Goal: Task Accomplishment & Management: Manage account settings

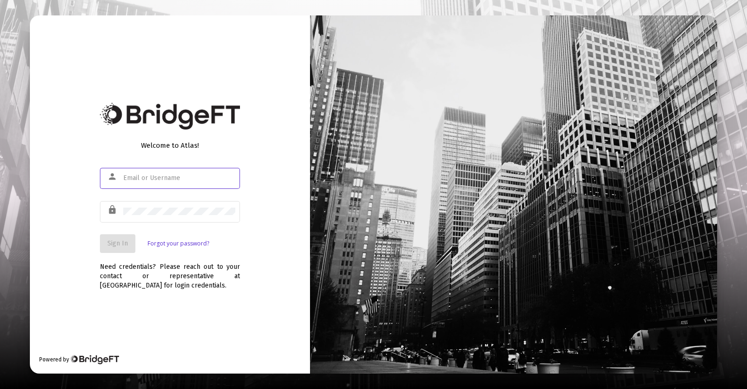
type input "[PERSON_NAME][EMAIL_ADDRESS][DOMAIN_NAME]"
click at [110, 246] on span "Sign In" at bounding box center [117, 243] width 21 height 8
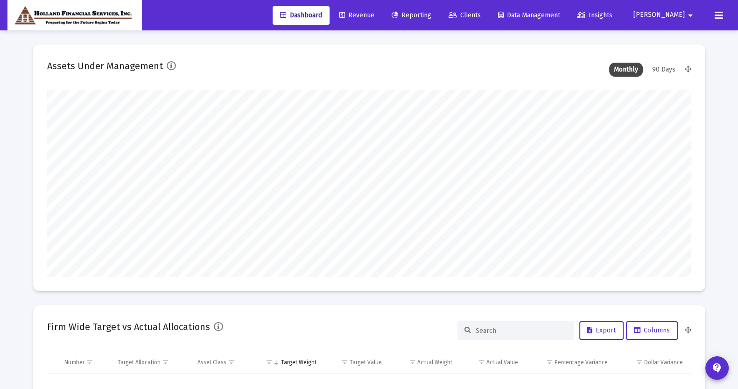
scroll to position [186, 347]
type input "[DATE]"
type input "[PERSON_NAME][EMAIL_ADDRESS][DOMAIN_NAME]"
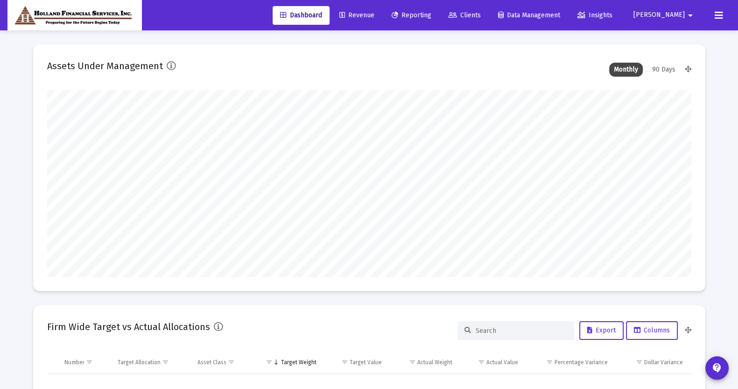
click at [481, 13] on span "Clients" at bounding box center [465, 15] width 32 height 8
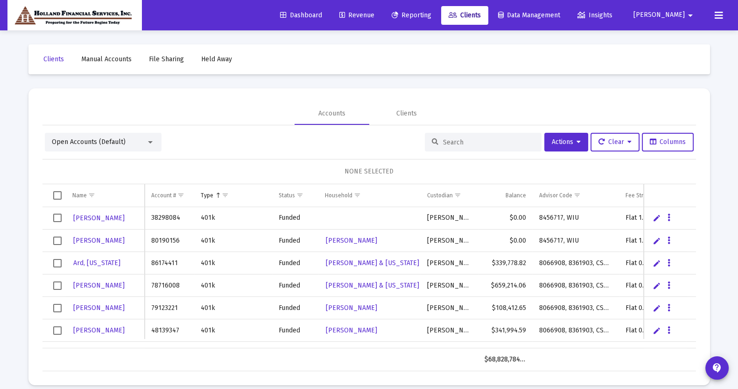
click at [105, 144] on span "Open Accounts (Default)" at bounding box center [89, 142] width 74 height 8
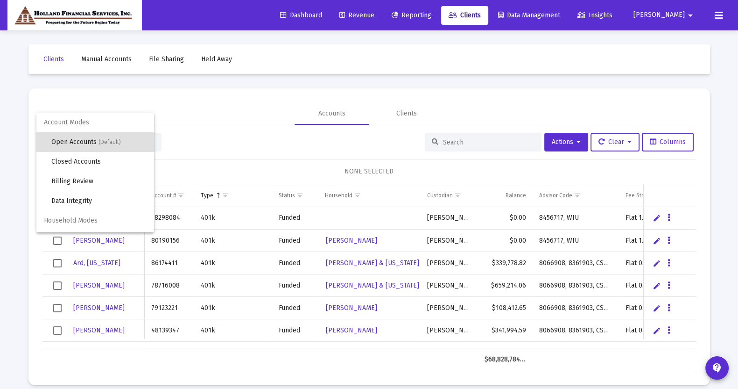
scroll to position [18, 0]
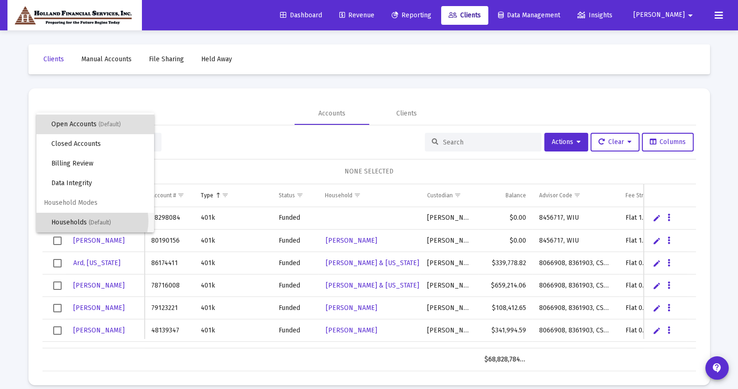
click at [92, 220] on span "(Default)" at bounding box center [100, 222] width 22 height 7
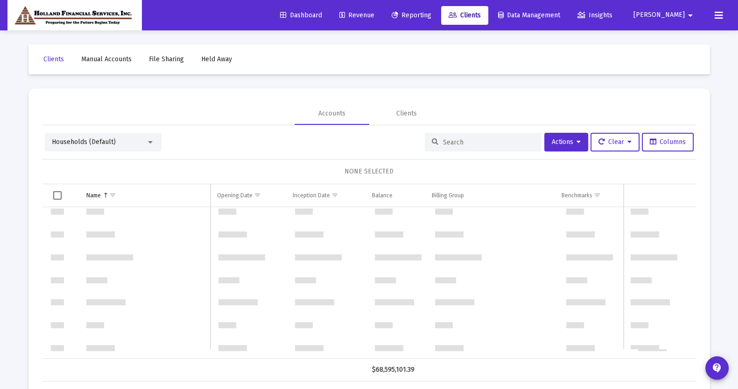
scroll to position [0, 0]
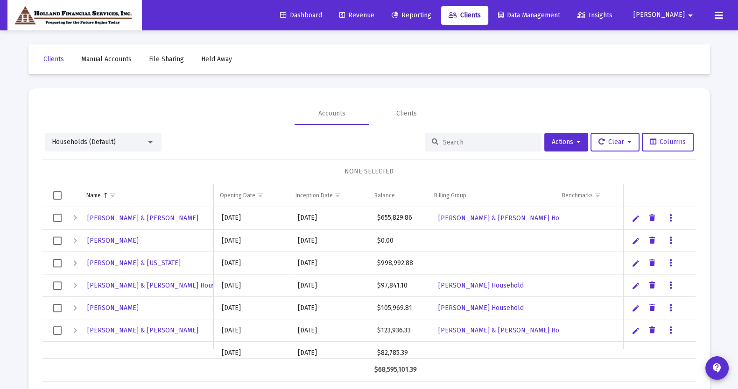
click at [57, 197] on span "Select all" at bounding box center [57, 195] width 8 height 8
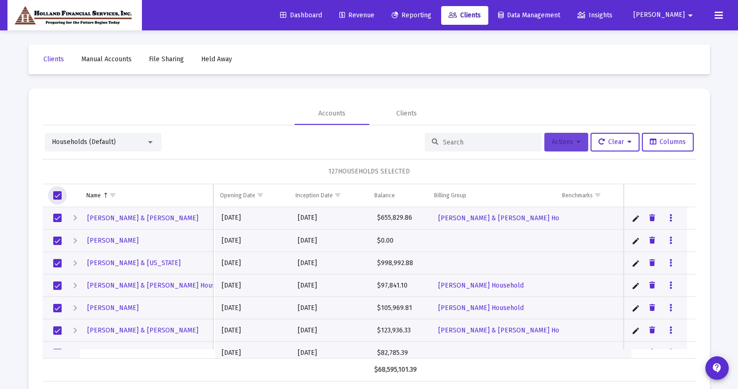
click at [567, 141] on span "Actions" at bounding box center [566, 142] width 29 height 8
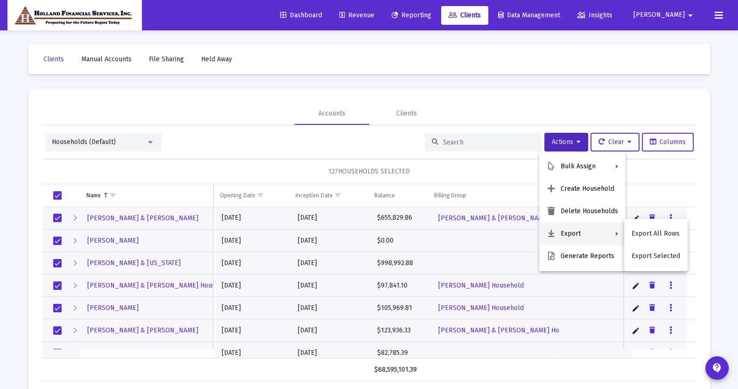
click at [577, 231] on button "Export" at bounding box center [582, 233] width 86 height 22
click at [643, 232] on button "Export All Rows" at bounding box center [656, 233] width 64 height 22
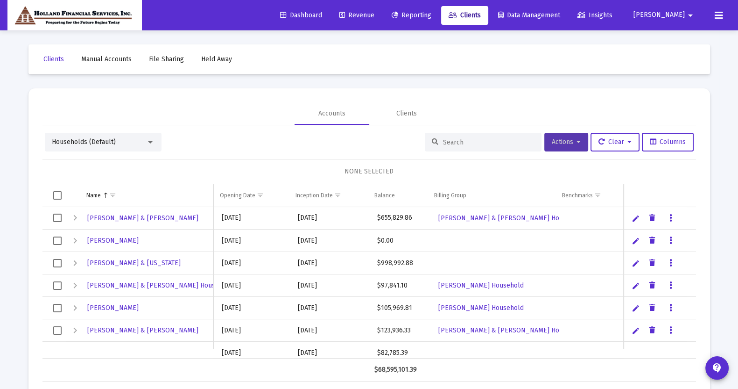
click at [570, 145] on span "Actions" at bounding box center [566, 142] width 29 height 8
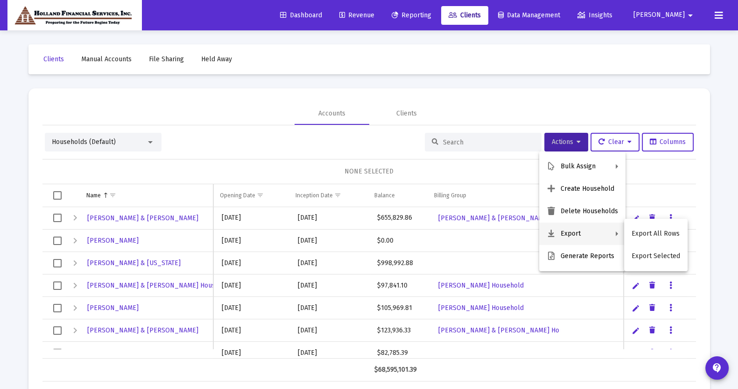
click at [56, 195] on div at bounding box center [369, 194] width 738 height 389
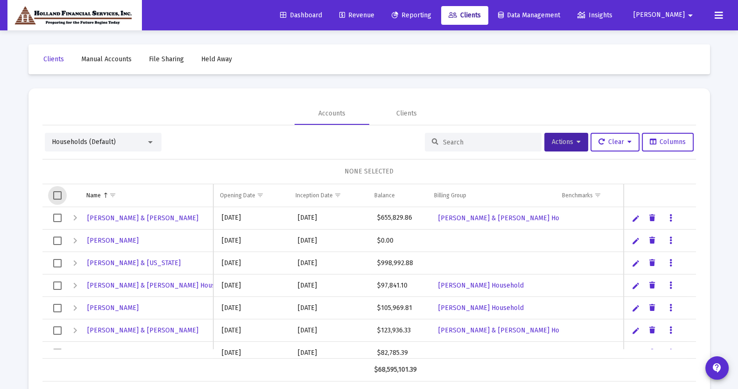
click at [58, 196] on span "Select all" at bounding box center [57, 195] width 8 height 8
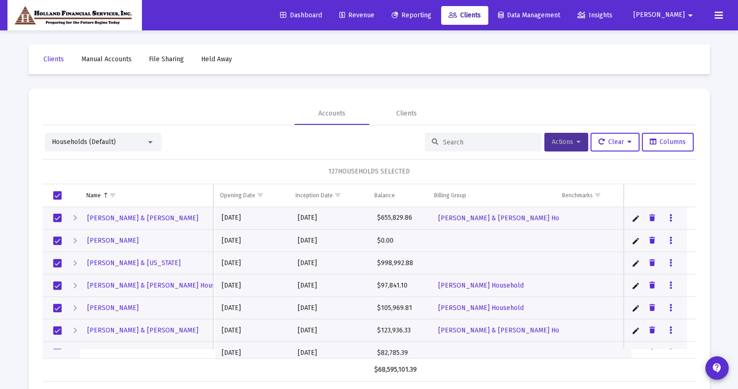
click at [561, 147] on button "Actions" at bounding box center [567, 142] width 44 height 19
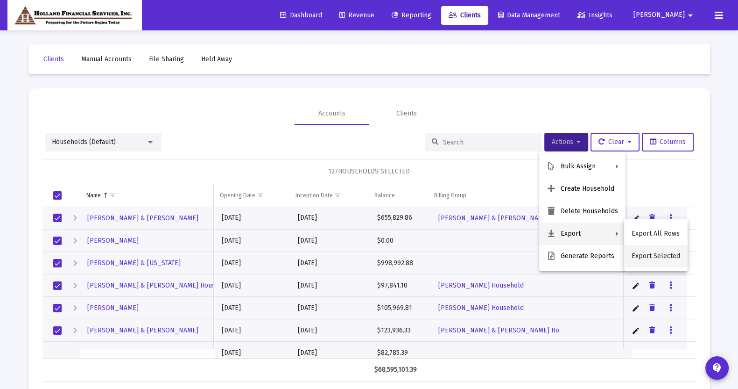
click at [653, 252] on button "Export Selected" at bounding box center [656, 256] width 64 height 22
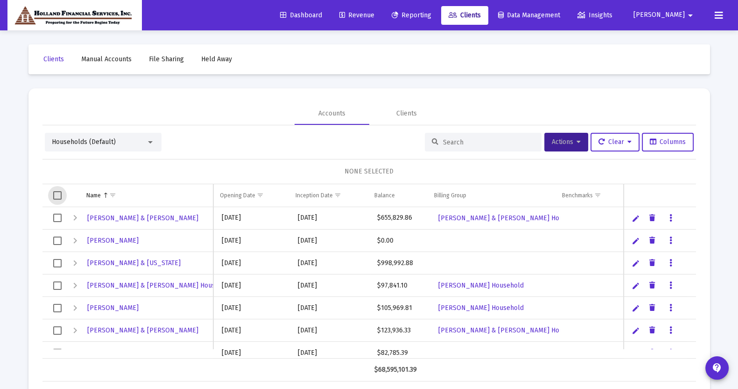
click at [54, 194] on span "Select all" at bounding box center [57, 195] width 8 height 8
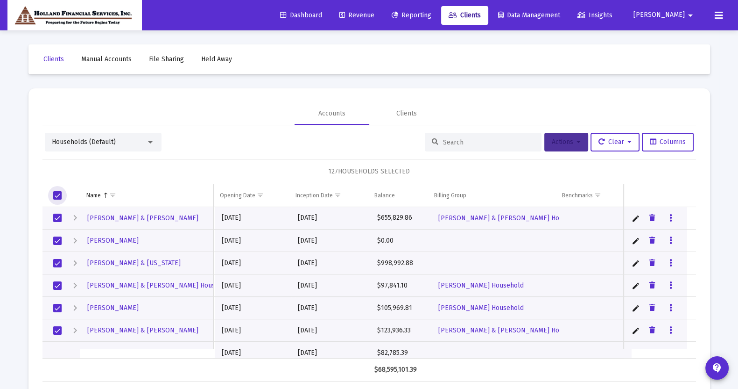
click at [565, 143] on span "Actions" at bounding box center [566, 142] width 29 height 8
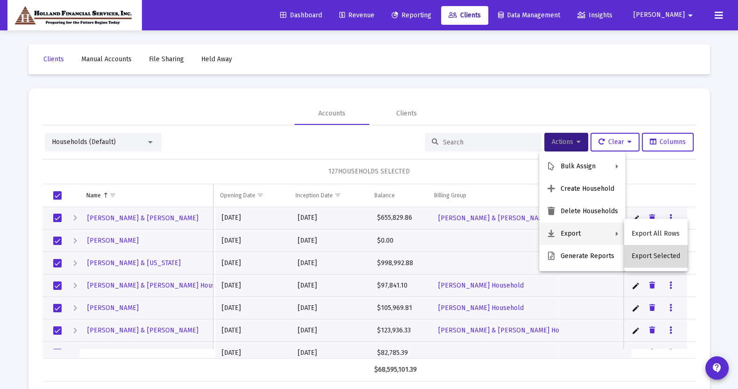
click at [659, 255] on button "Export Selected" at bounding box center [656, 256] width 64 height 22
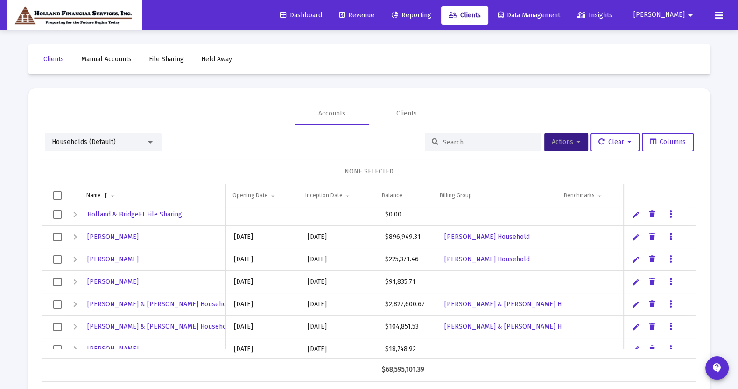
scroll to position [1182, 0]
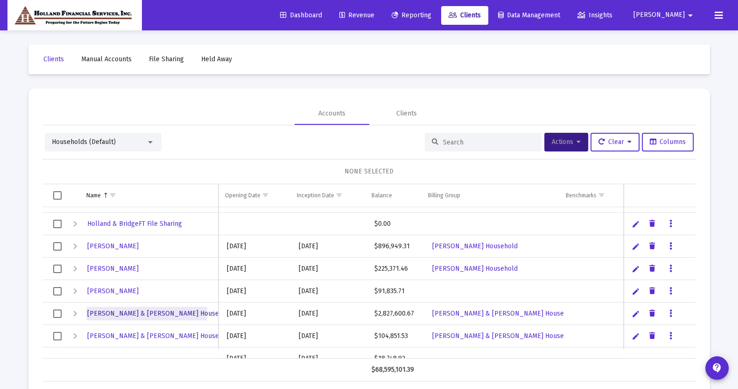
click at [147, 312] on span "[PERSON_NAME] & [PERSON_NAME] Household" at bounding box center [159, 313] width 145 height 8
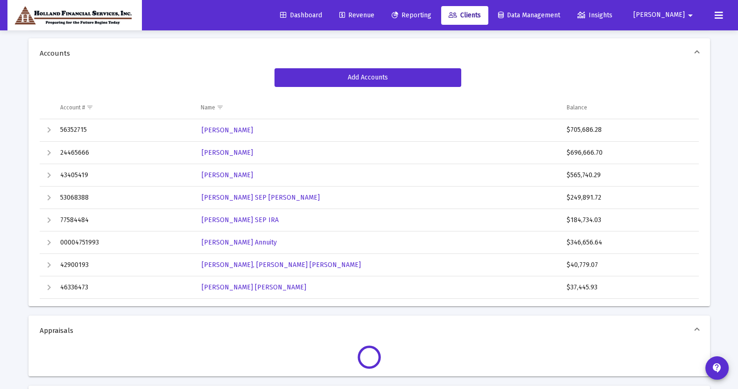
scroll to position [166, 0]
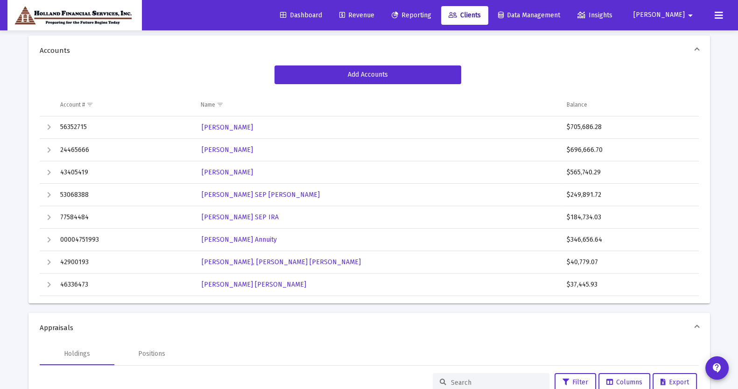
click at [375, 17] on span "Revenue" at bounding box center [357, 15] width 35 height 8
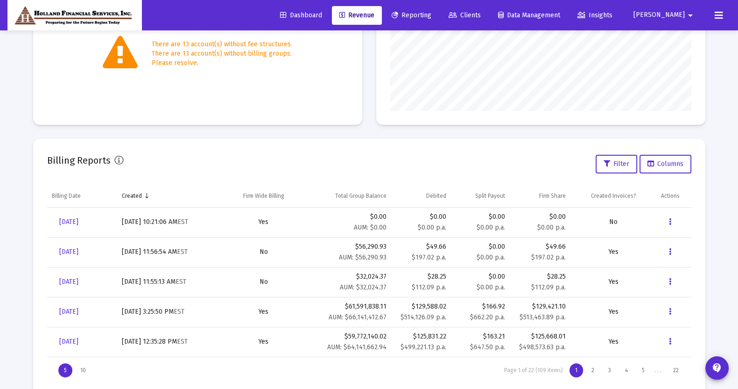
scroll to position [232, 0]
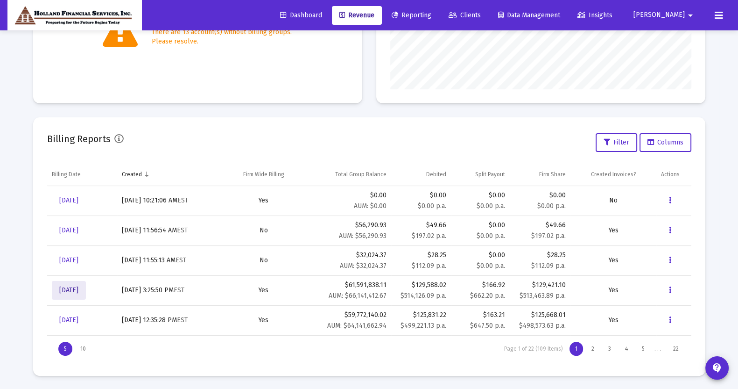
click at [78, 291] on span "[DATE]" at bounding box center [68, 290] width 19 height 8
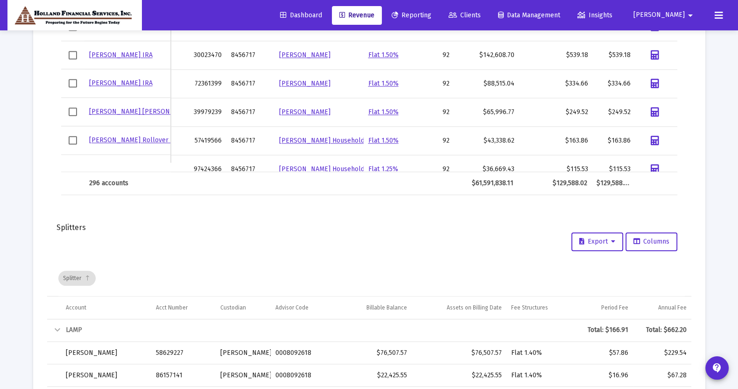
scroll to position [1383, 0]
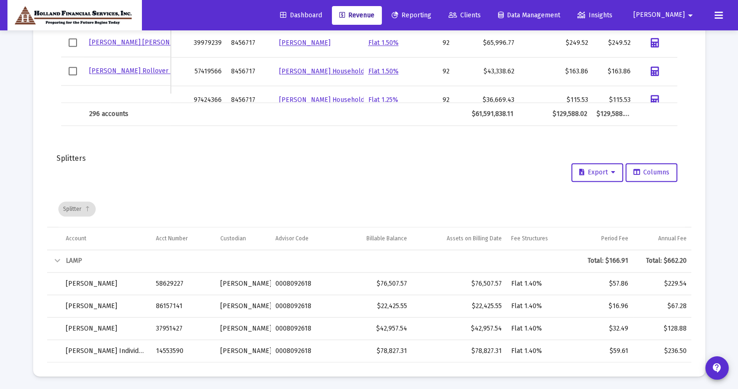
click at [432, 16] on span "Reporting" at bounding box center [412, 15] width 40 height 8
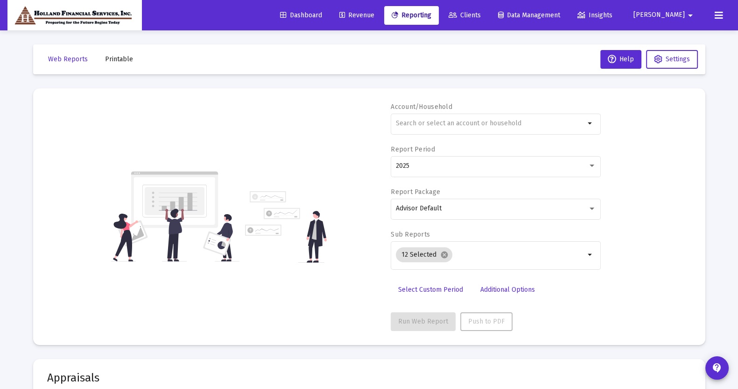
click at [375, 19] on span "Revenue" at bounding box center [357, 15] width 35 height 8
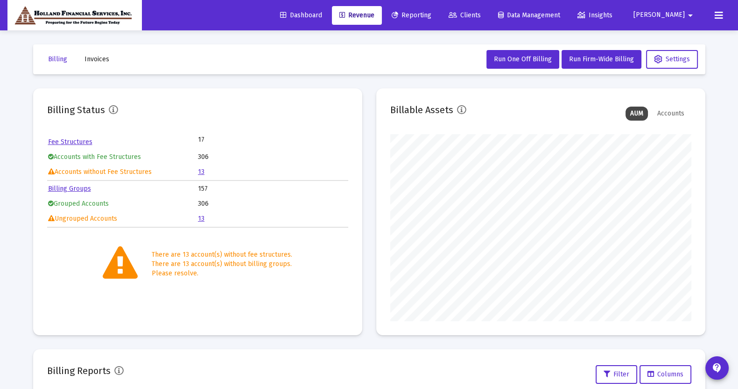
scroll to position [186, 301]
click at [481, 16] on span "Clients" at bounding box center [465, 15] width 32 height 8
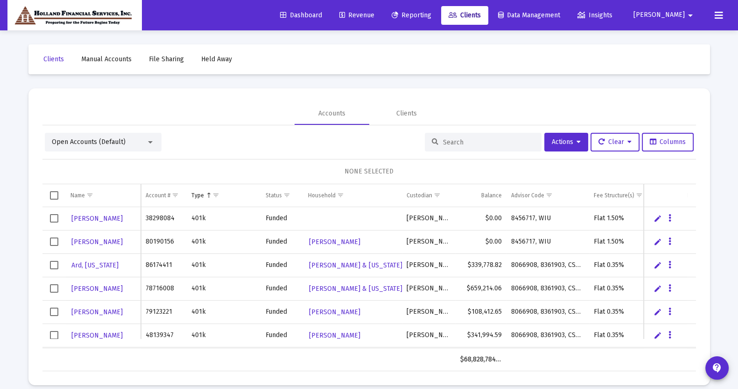
click at [145, 142] on div "Open Accounts (Default)" at bounding box center [99, 141] width 94 height 9
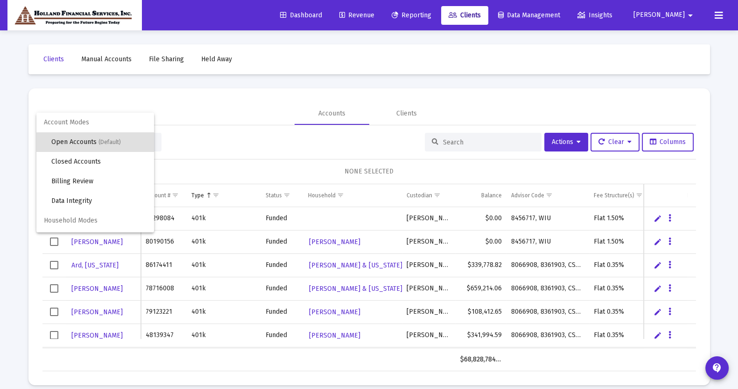
scroll to position [18, 0]
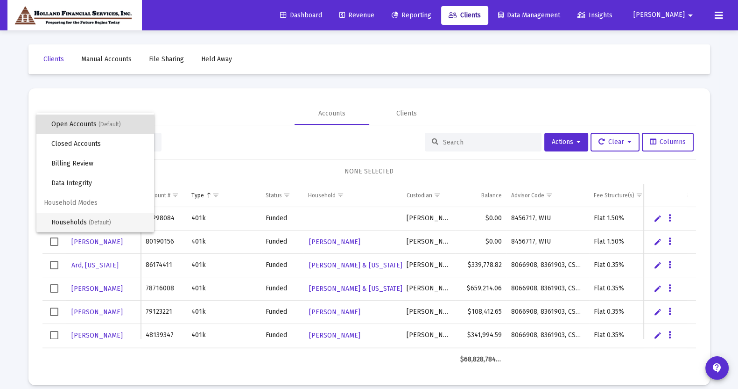
click at [106, 227] on span "Households (Default)" at bounding box center [98, 223] width 95 height 20
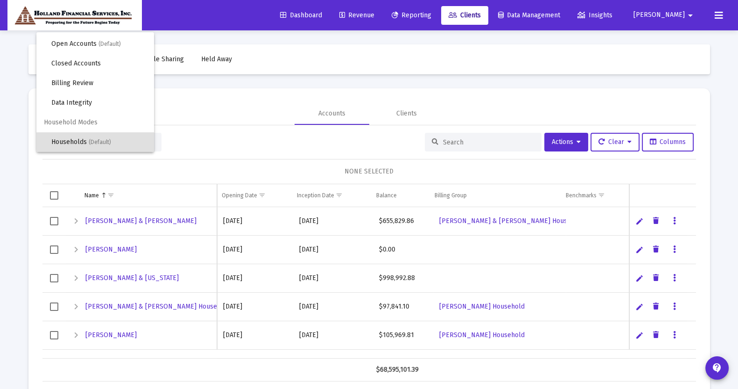
click at [314, 65] on div at bounding box center [369, 194] width 738 height 389
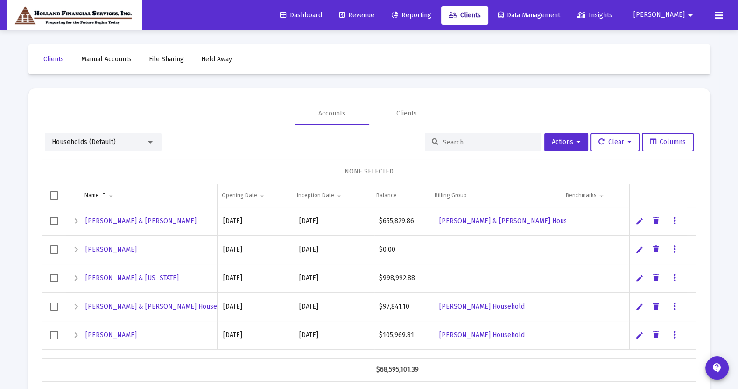
click at [227, 22] on div "Dashboard Revenue Reporting Clients Data Management Insights [PERSON_NAME] arro…" at bounding box center [368, 15] width 723 height 30
click at [311, 64] on mat-toolbar-row "Clients Manual Accounts File Sharing Held Away" at bounding box center [369, 59] width 682 height 30
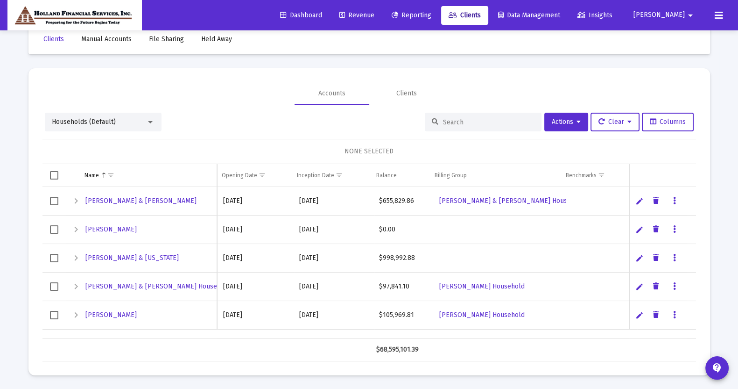
scroll to position [0, 0]
